Goal: Navigation & Orientation: Go to known website

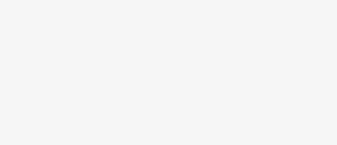
click at [198, 93] on body at bounding box center [168, 72] width 337 height 145
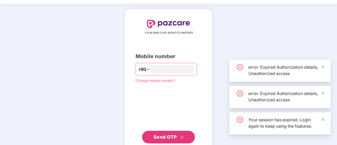
scroll to position [15, 0]
